Goal: Communication & Community: Share content

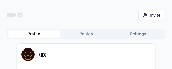
scroll to position [28, 0]
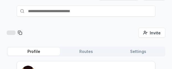
click at [85, 31] on div "Invite friends Invite" at bounding box center [86, 33] width 159 height 10
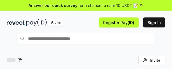
scroll to position [0, 0]
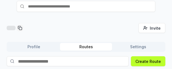
scroll to position [29, 0]
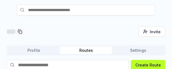
click at [143, 25] on div "Invite friends Invite Profile Routes Settings Create Route Create your first Ro…" at bounding box center [86, 43] width 172 height 54
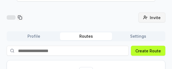
scroll to position [87, 0]
